Goal: Information Seeking & Learning: Learn about a topic

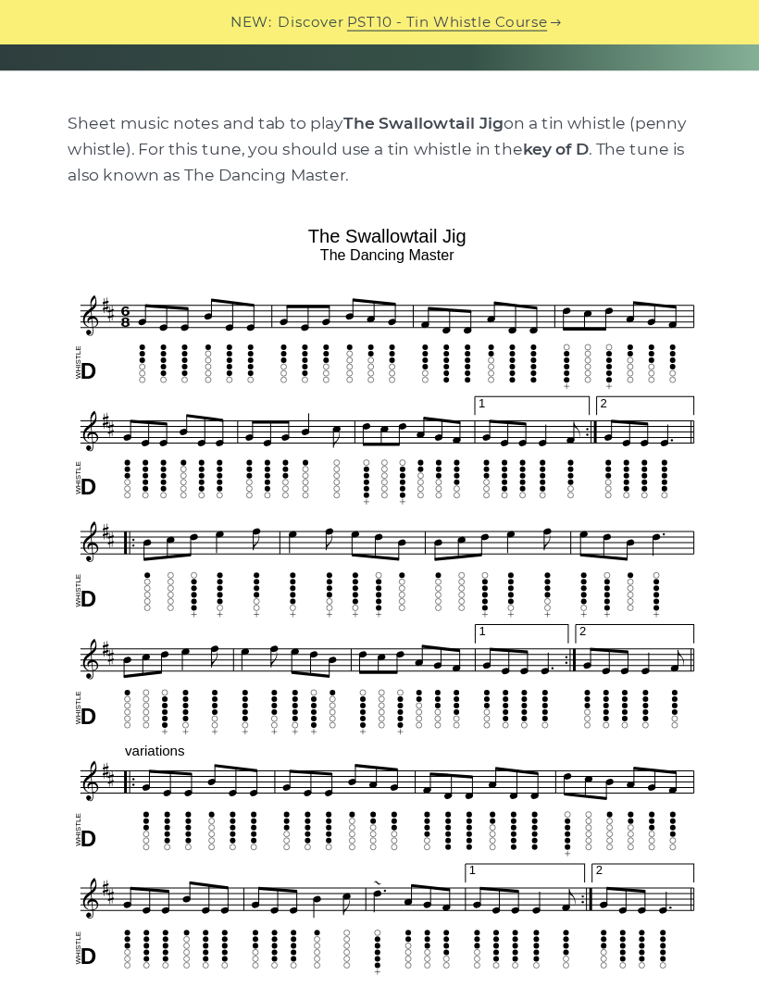
scroll to position [343, 0]
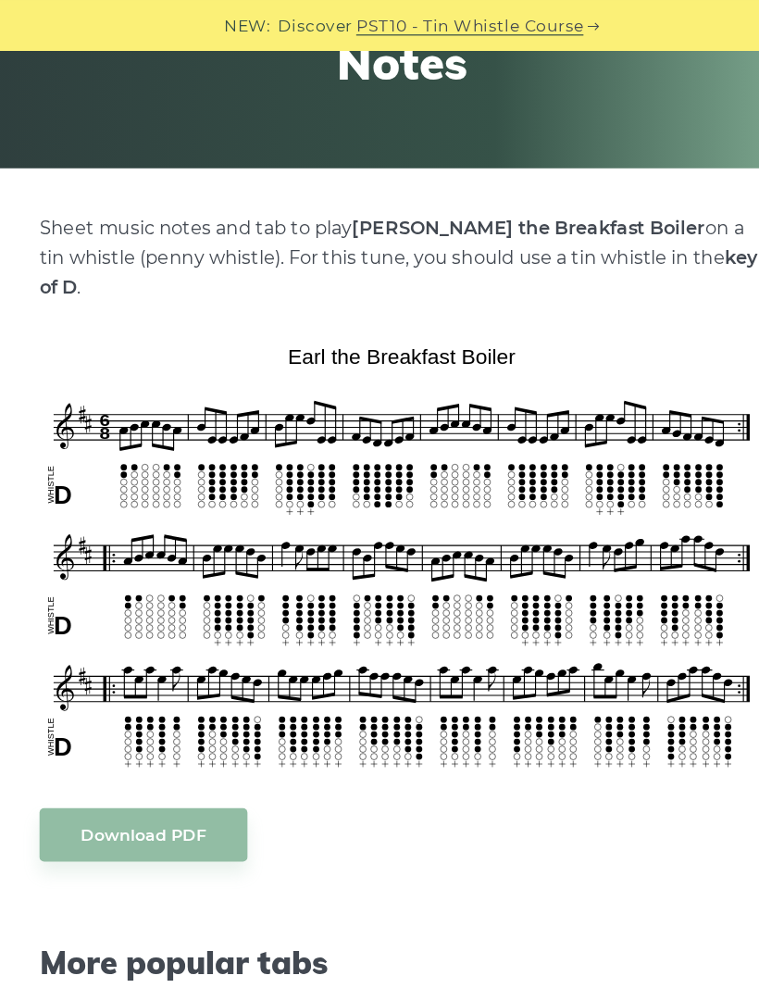
scroll to position [283, 0]
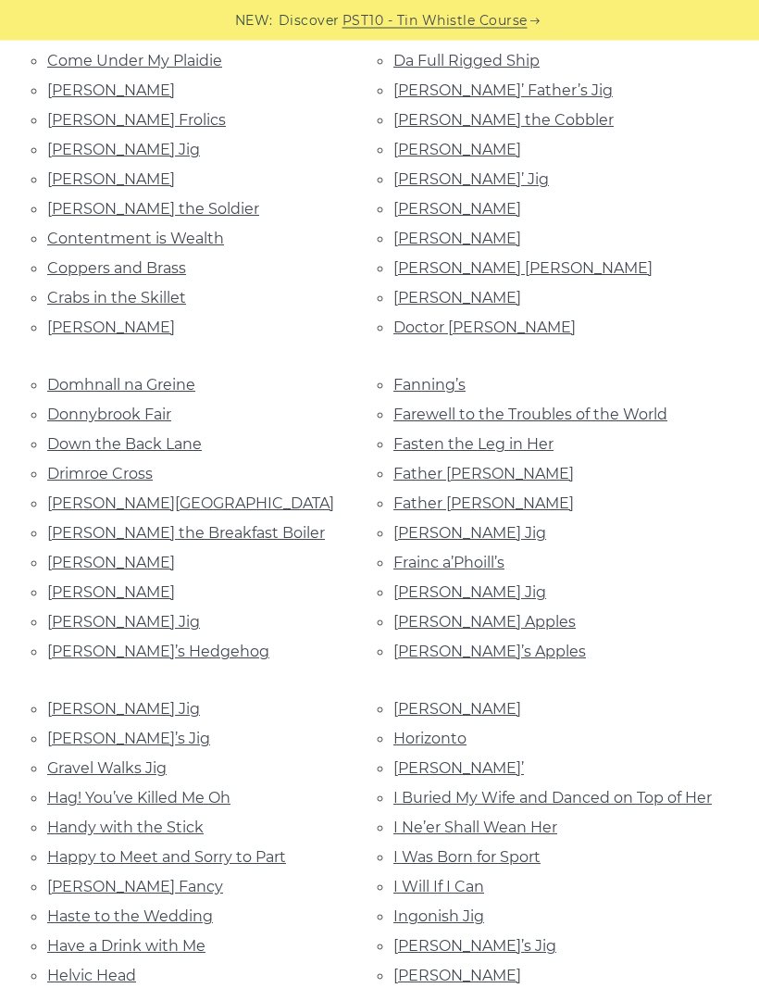
scroll to position [1070, 0]
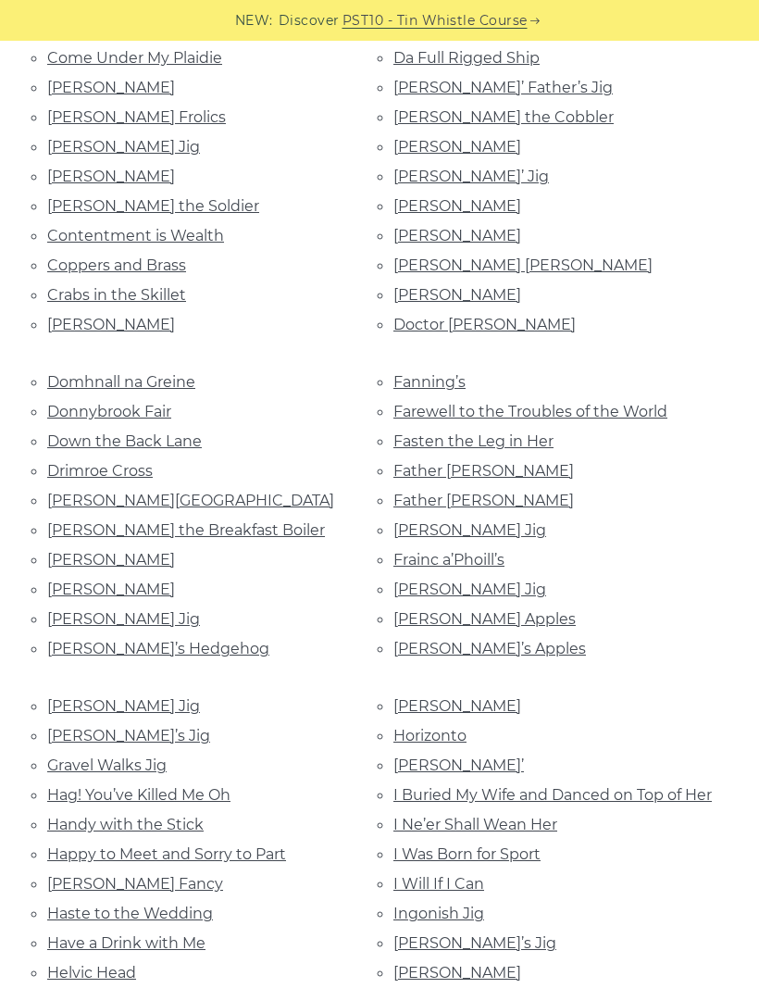
click at [69, 551] on link "Eddie Kelly’s" at bounding box center [111, 560] width 128 height 18
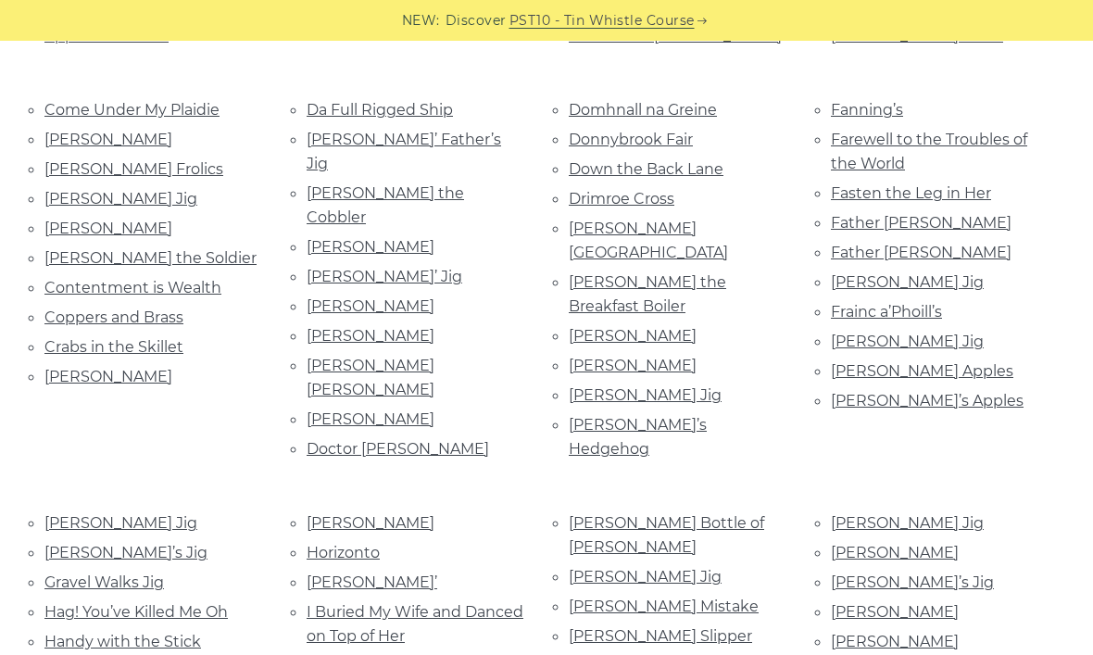
scroll to position [782, 0]
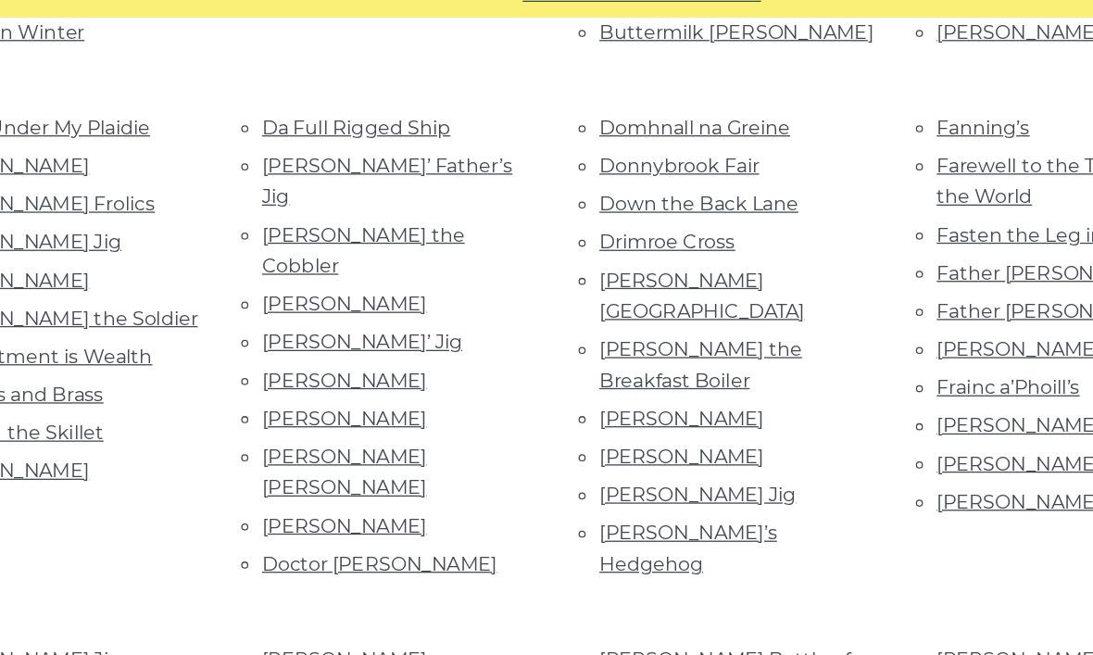
click at [613, 433] on link "[PERSON_NAME]’s Hedgehog" at bounding box center [638, 454] width 138 height 42
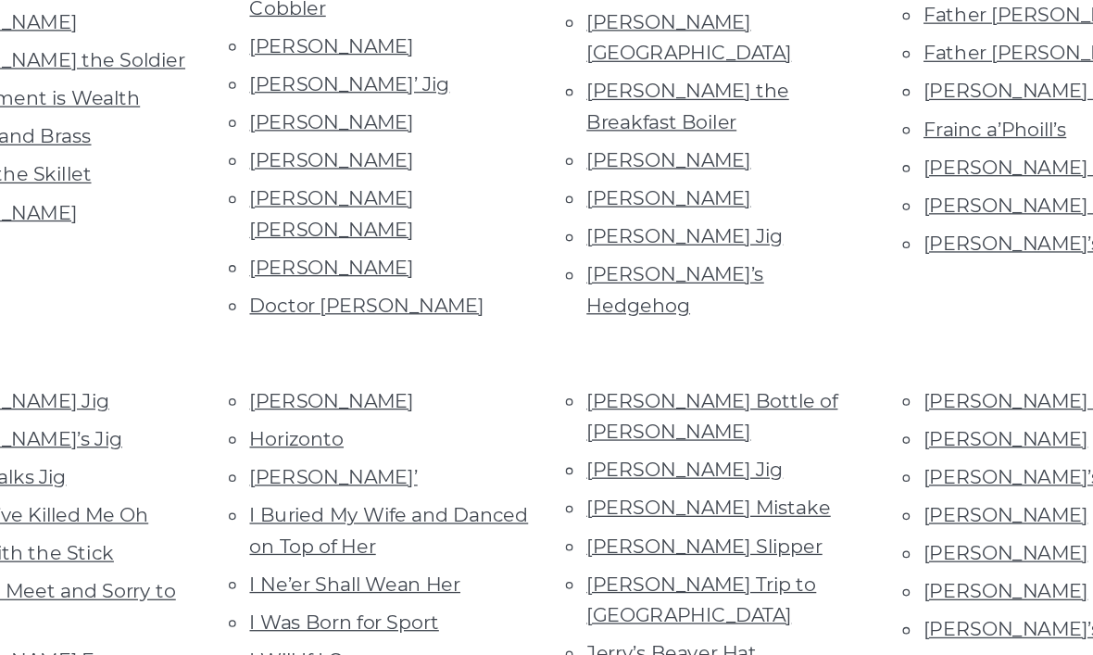
scroll to position [912, 0]
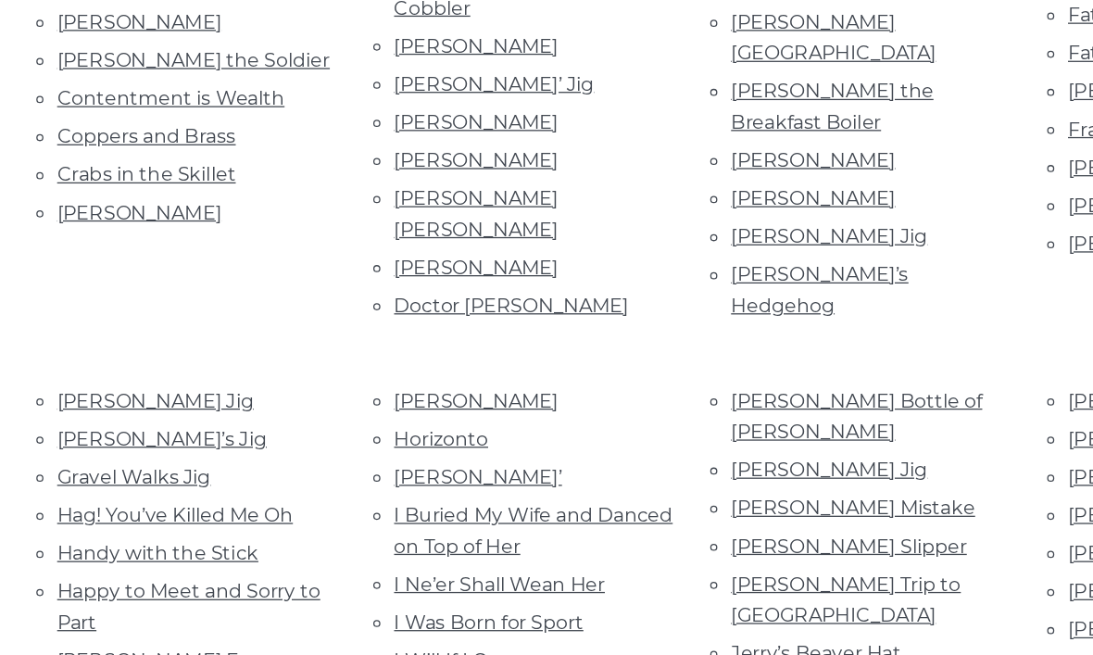
click at [72, 519] on link "Handy with the Stick" at bounding box center [122, 528] width 157 height 18
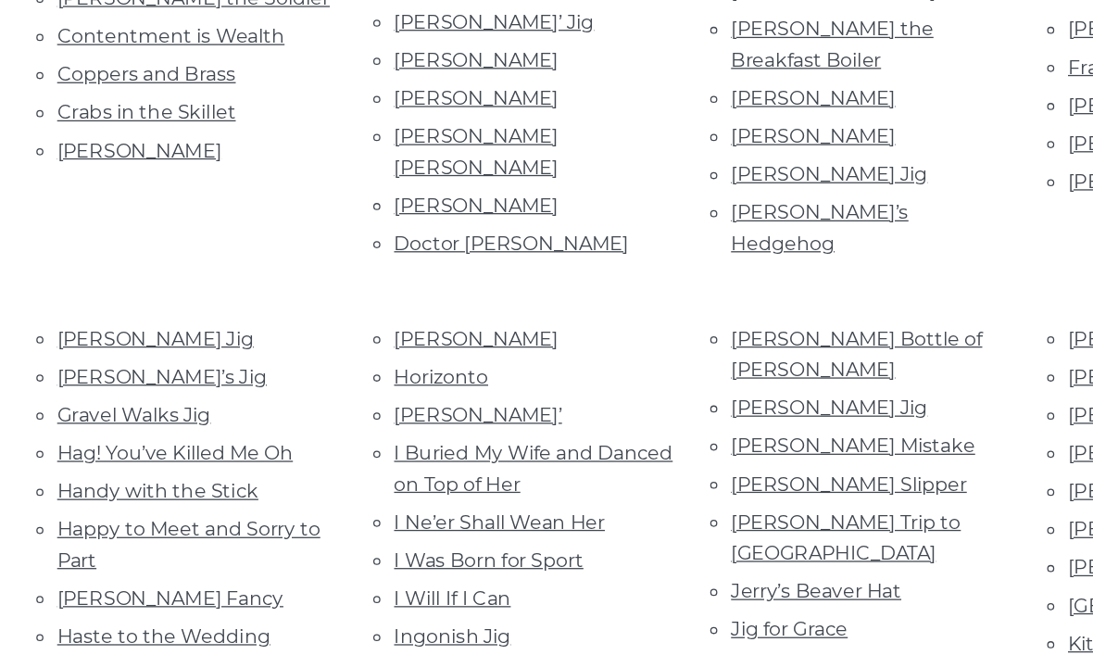
click at [52, 548] on link "Happy to Meet and Sorry to Part" at bounding box center [146, 569] width 205 height 42
click at [45, 548] on link "Happy to Meet and Sorry to Part" at bounding box center [146, 569] width 205 height 42
click at [70, 602] on link "Hardiman’s Fancy" at bounding box center [132, 611] width 176 height 18
click at [82, 602] on link "Hardiman’s Fancy" at bounding box center [132, 611] width 176 height 18
click at [72, 632] on link "Haste to the Wedding" at bounding box center [127, 641] width 166 height 18
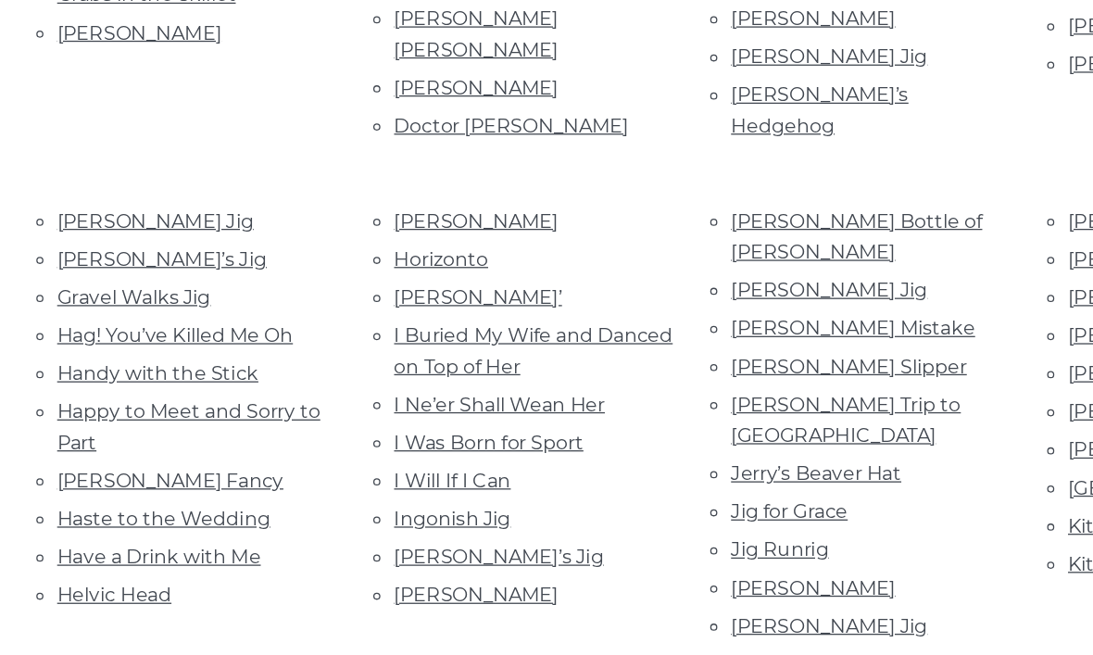
scroll to position [1052, 0]
click at [60, 551] on link "Helvic Head" at bounding box center [88, 560] width 89 height 18
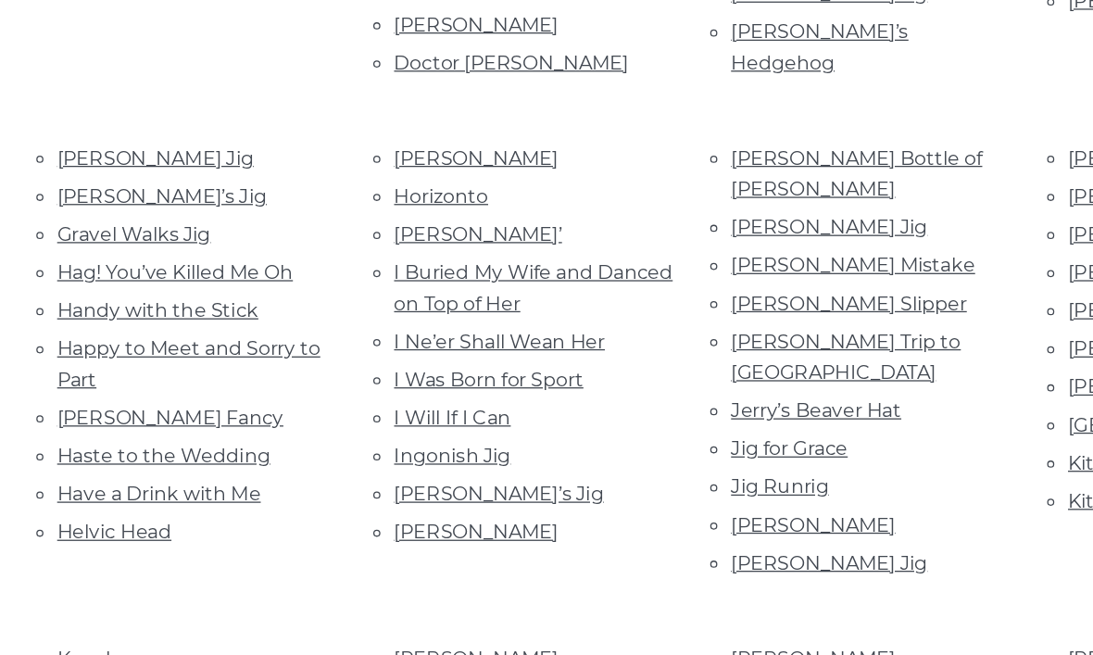
click at [324, 260] on link "Hennigan’s" at bounding box center [371, 269] width 128 height 18
click at [318, 290] on link "Horizonto" at bounding box center [343, 299] width 73 height 18
click at [325, 320] on link "Hughie Travers’" at bounding box center [372, 329] width 131 height 18
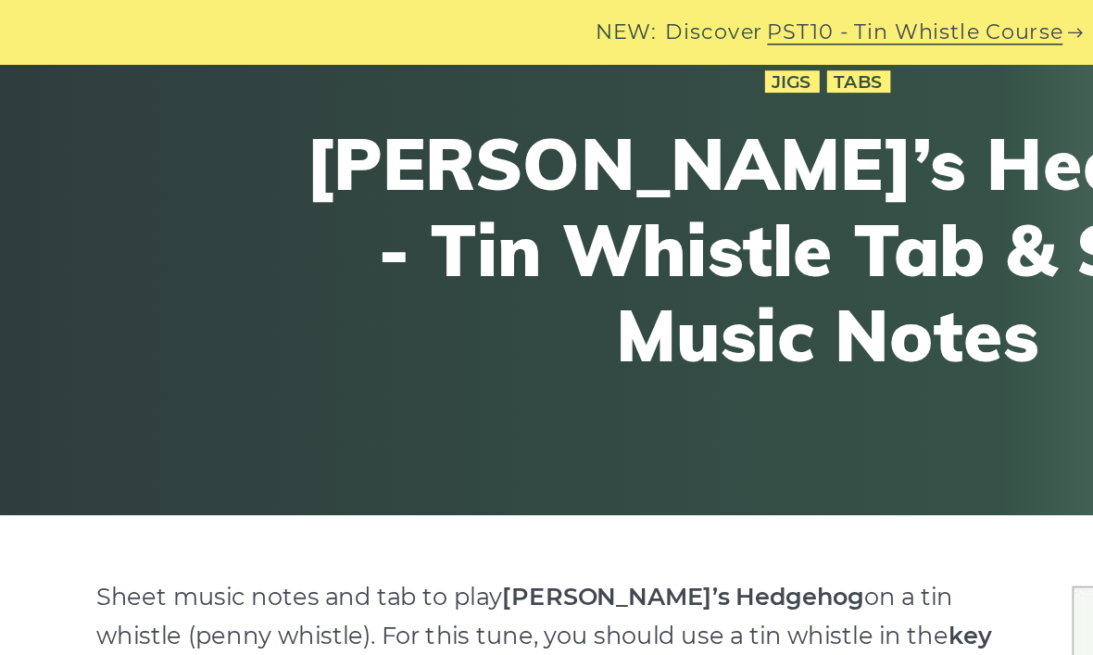
scroll to position [151, 0]
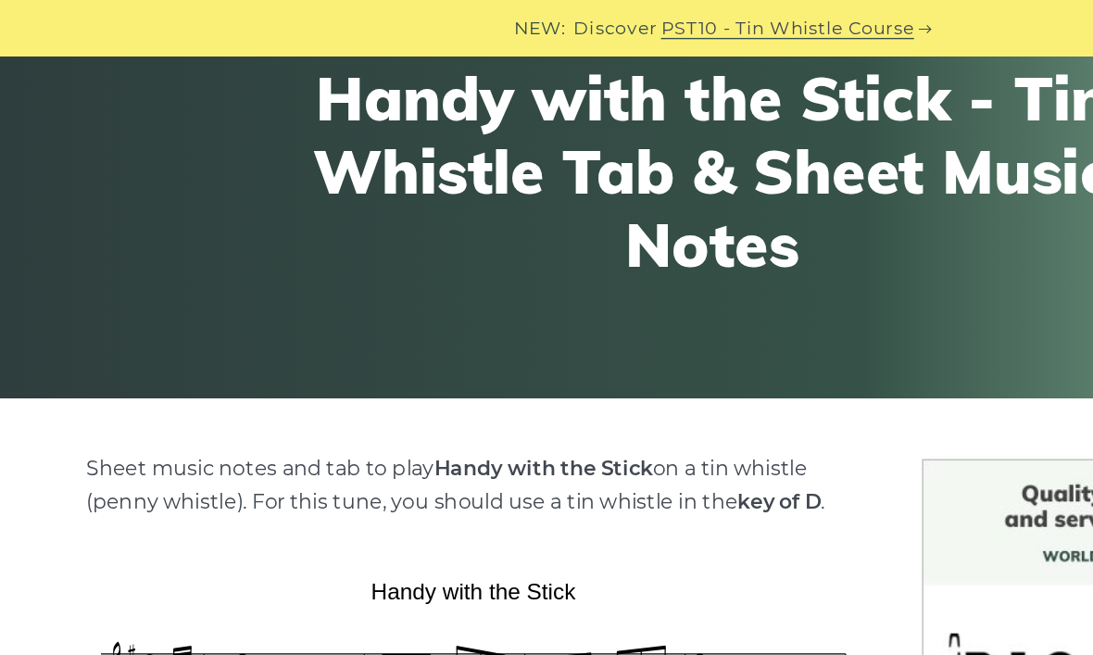
scroll to position [187, 0]
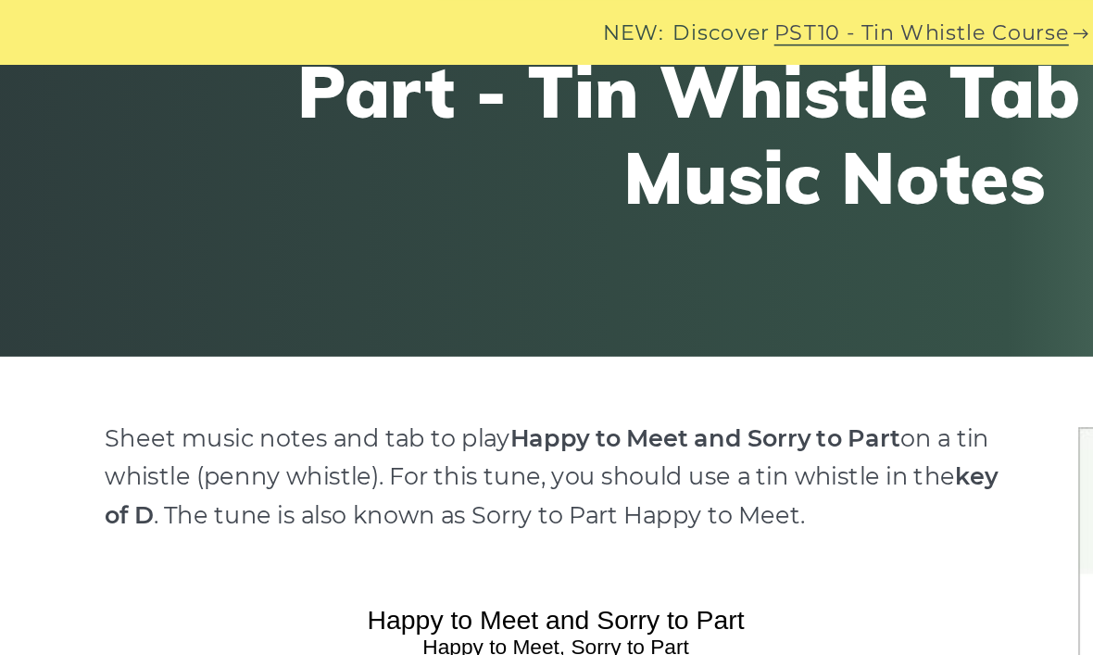
scroll to position [245, 0]
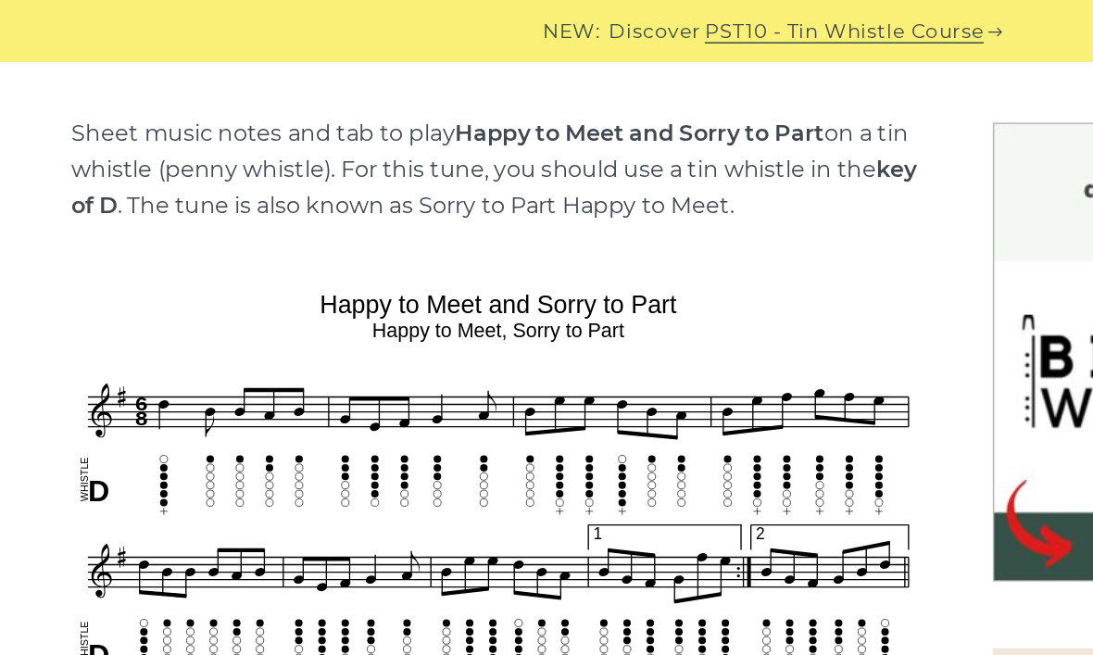
scroll to position [446, 0]
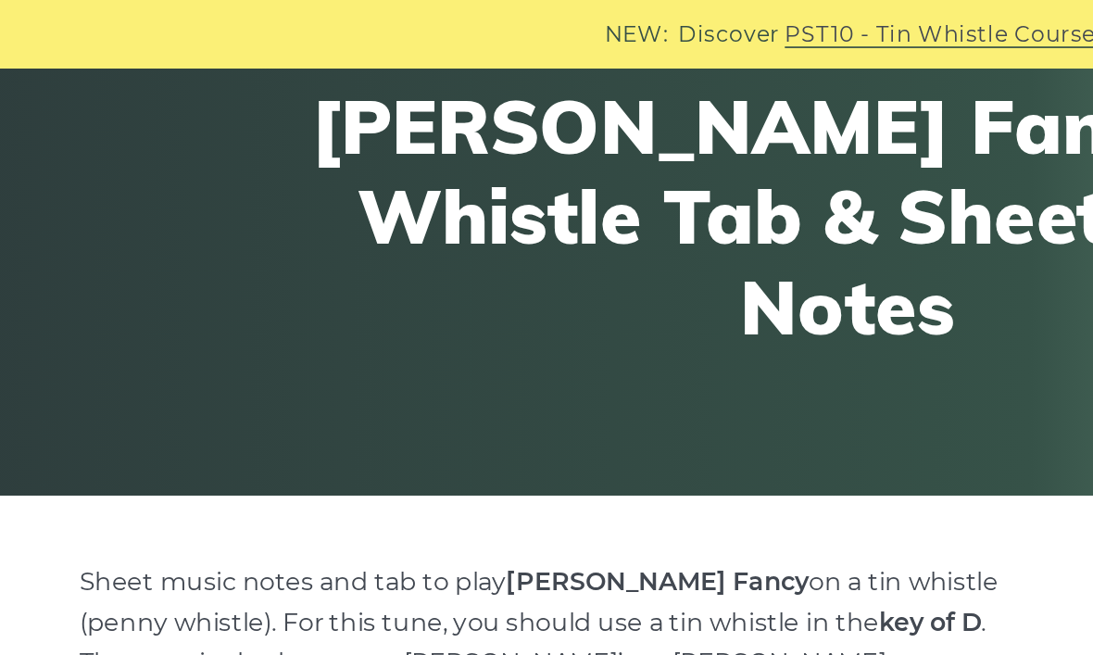
scroll to position [181, 0]
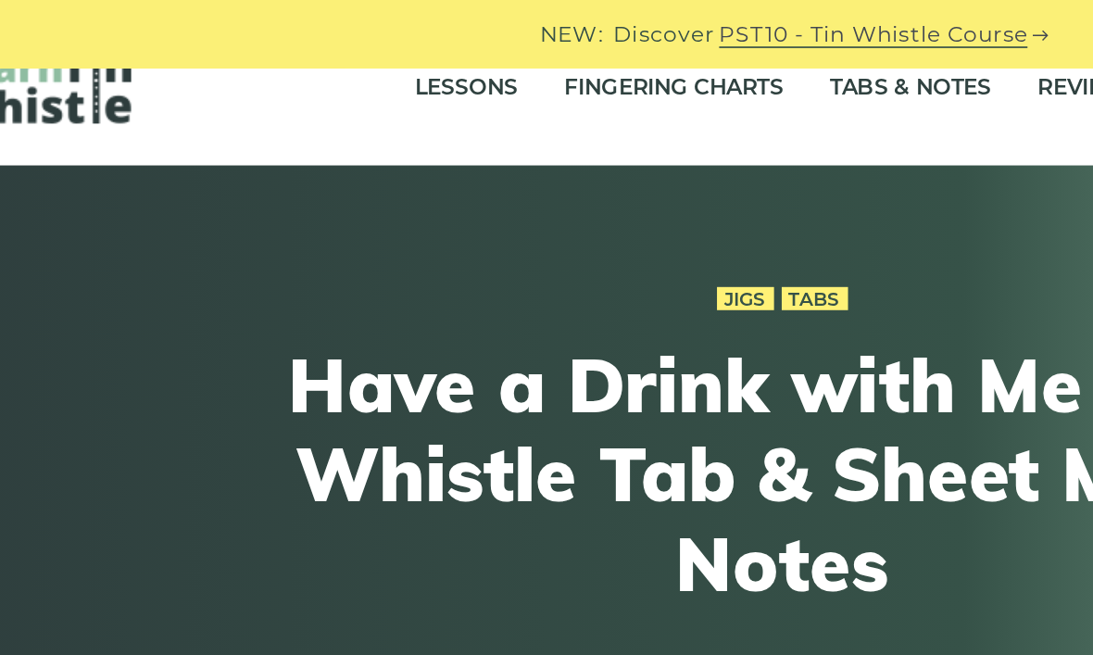
scroll to position [20, 0]
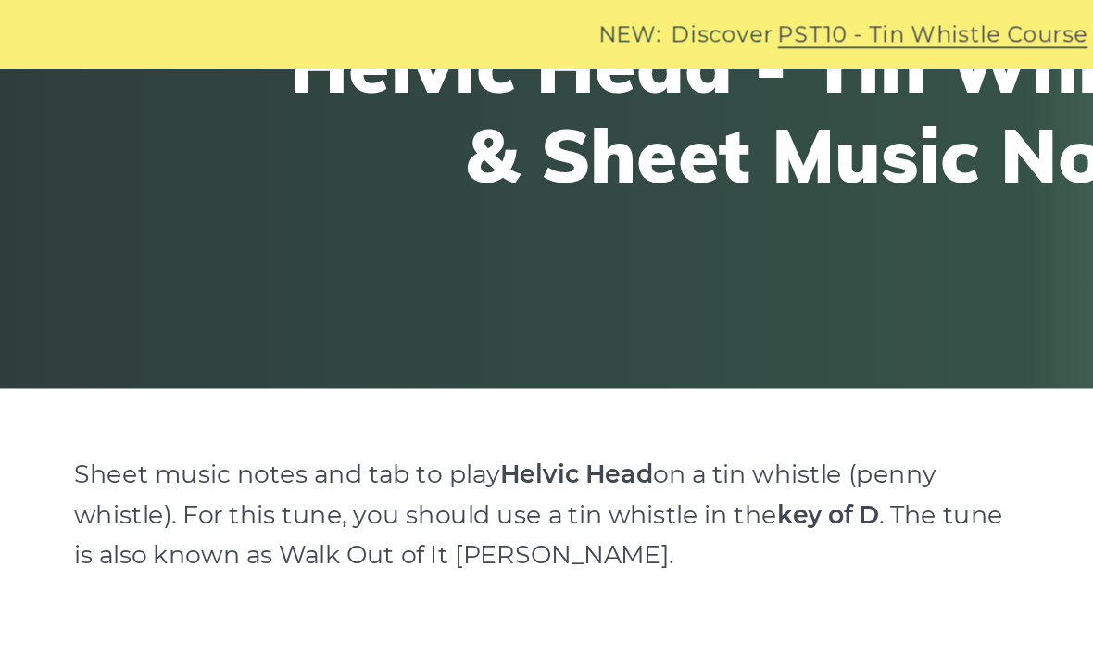
scroll to position [253, 0]
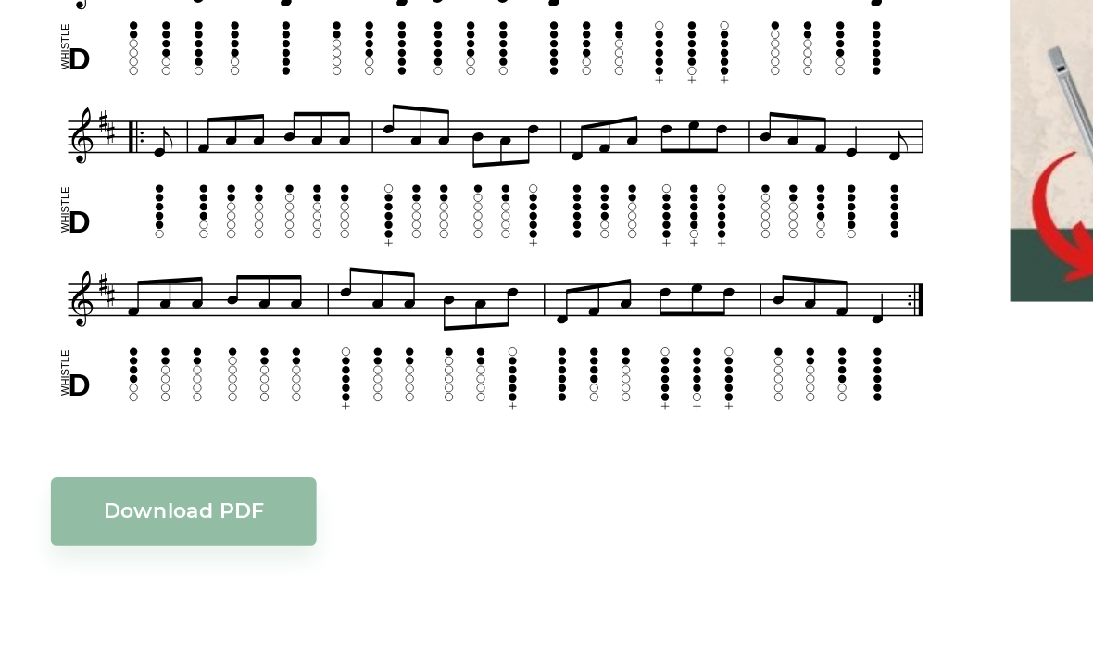
scroll to position [602, 0]
